Goal: Find contact information: Find contact information

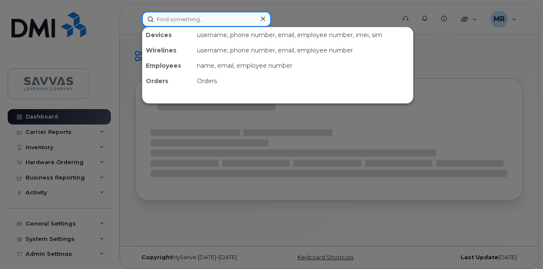
click at [183, 16] on input at bounding box center [206, 19] width 129 height 15
paste input "[DEMOGRAPHIC_DATA]"
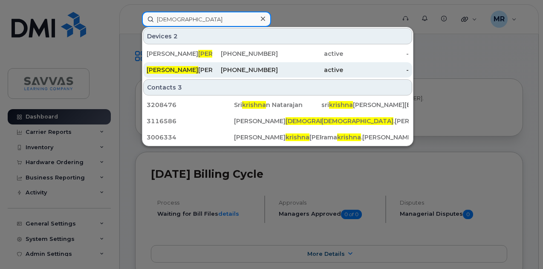
type input "[DEMOGRAPHIC_DATA]"
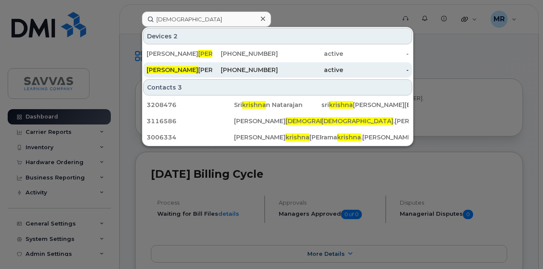
click at [216, 70] on div "[PHONE_NUMBER]" at bounding box center [245, 70] width 66 height 9
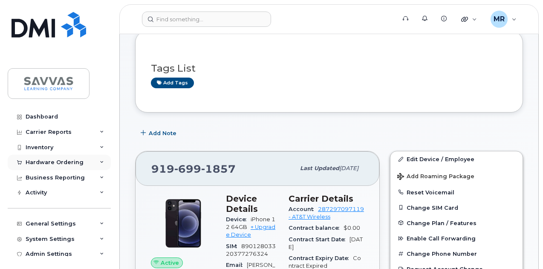
scroll to position [62, 0]
